Goal: Find specific page/section: Find specific page/section

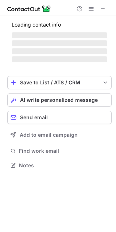
scroll to position [160, 116]
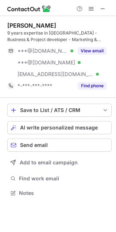
scroll to position [188, 116]
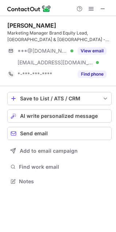
scroll to position [176, 116]
